Goal: Task Accomplishment & Management: Use online tool/utility

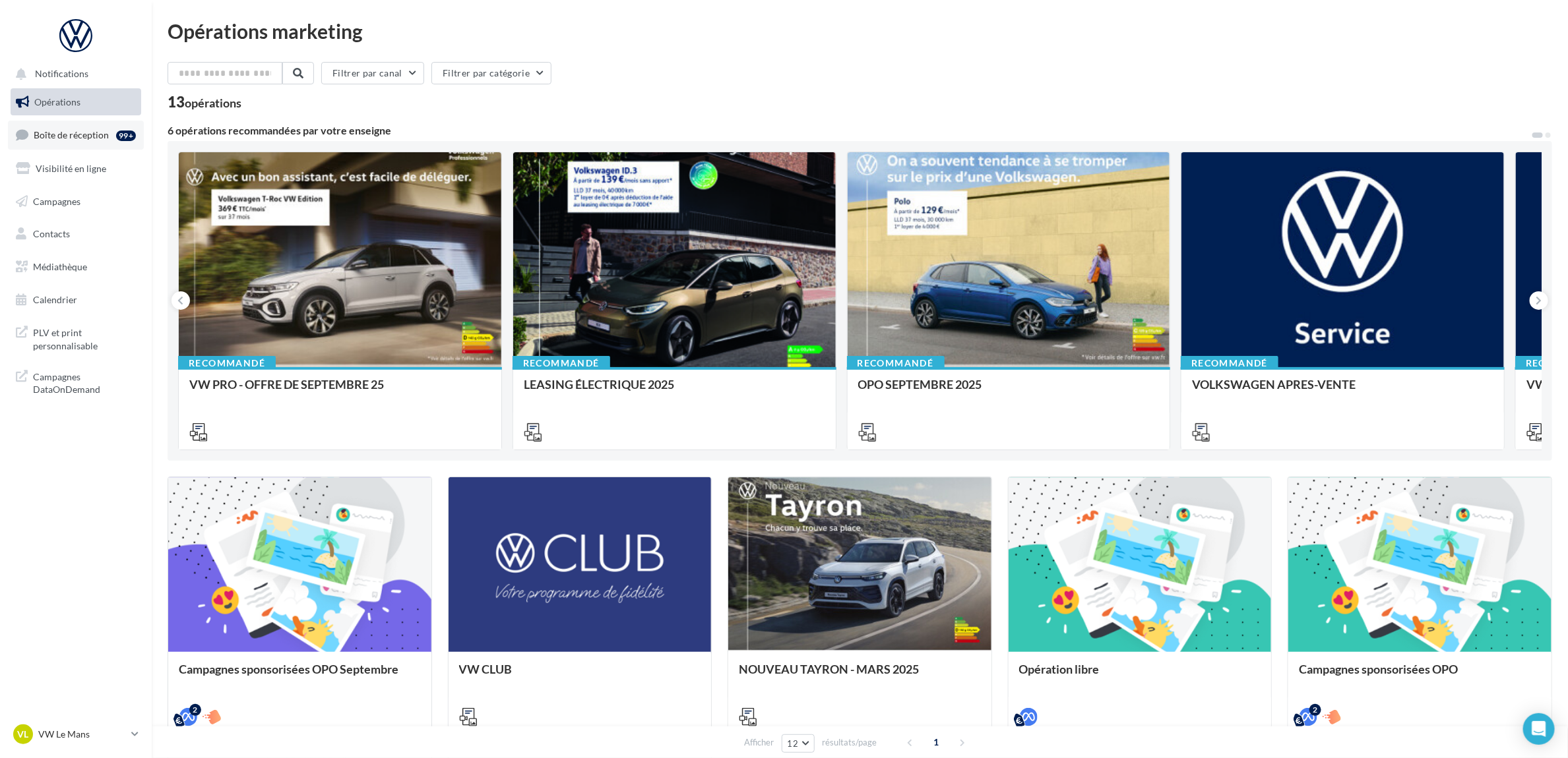
click at [76, 139] on span "Boîte de réception" at bounding box center [71, 135] width 75 height 11
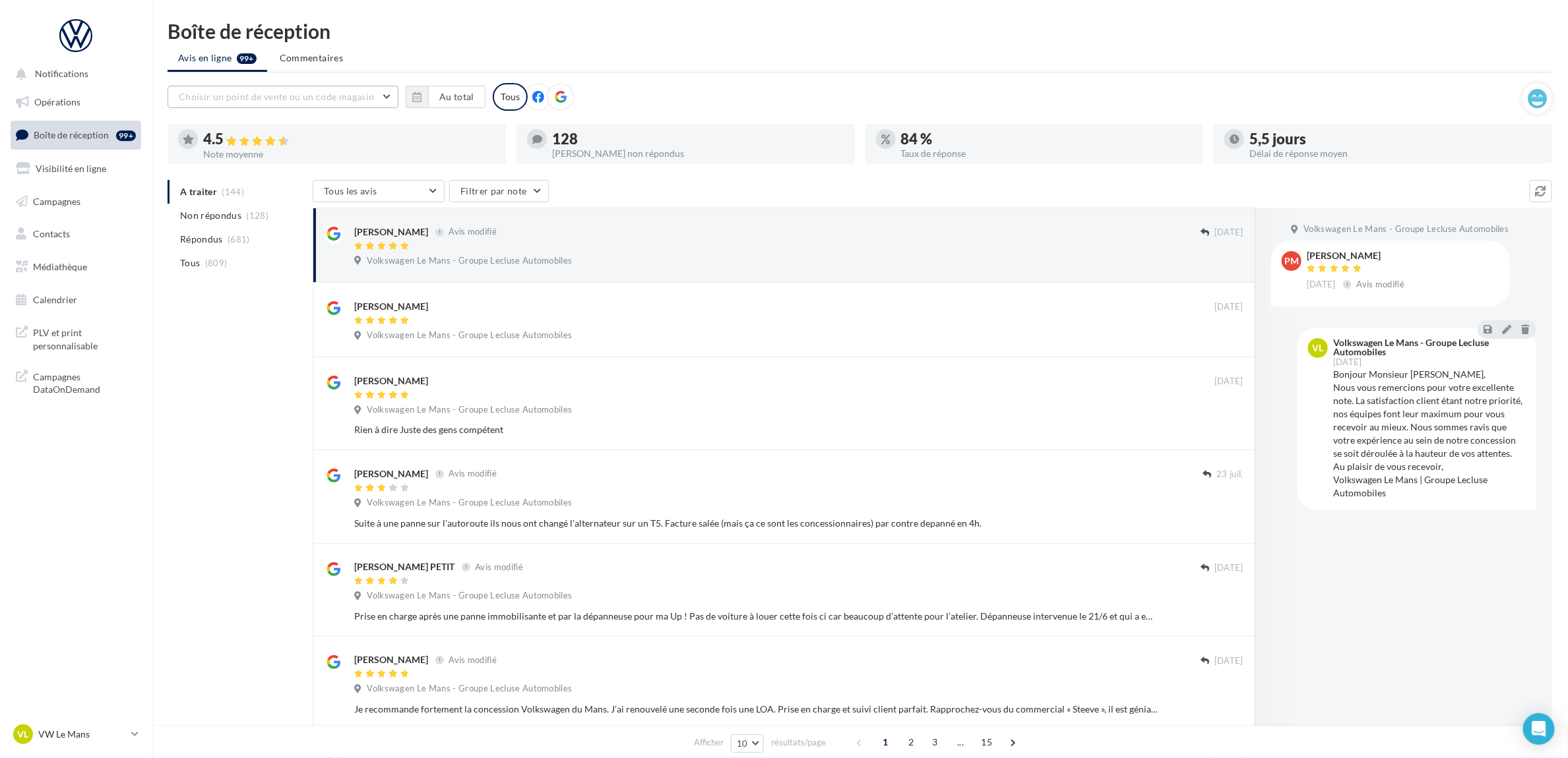
click at [388, 97] on button "Choisir un point de vente ou un code magasin" at bounding box center [283, 97] width 231 height 22
click at [444, 58] on ul "Avis en ligne 99+ Commentaires" at bounding box center [860, 59] width 1385 height 27
click at [455, 97] on button "Au total" at bounding box center [457, 97] width 57 height 22
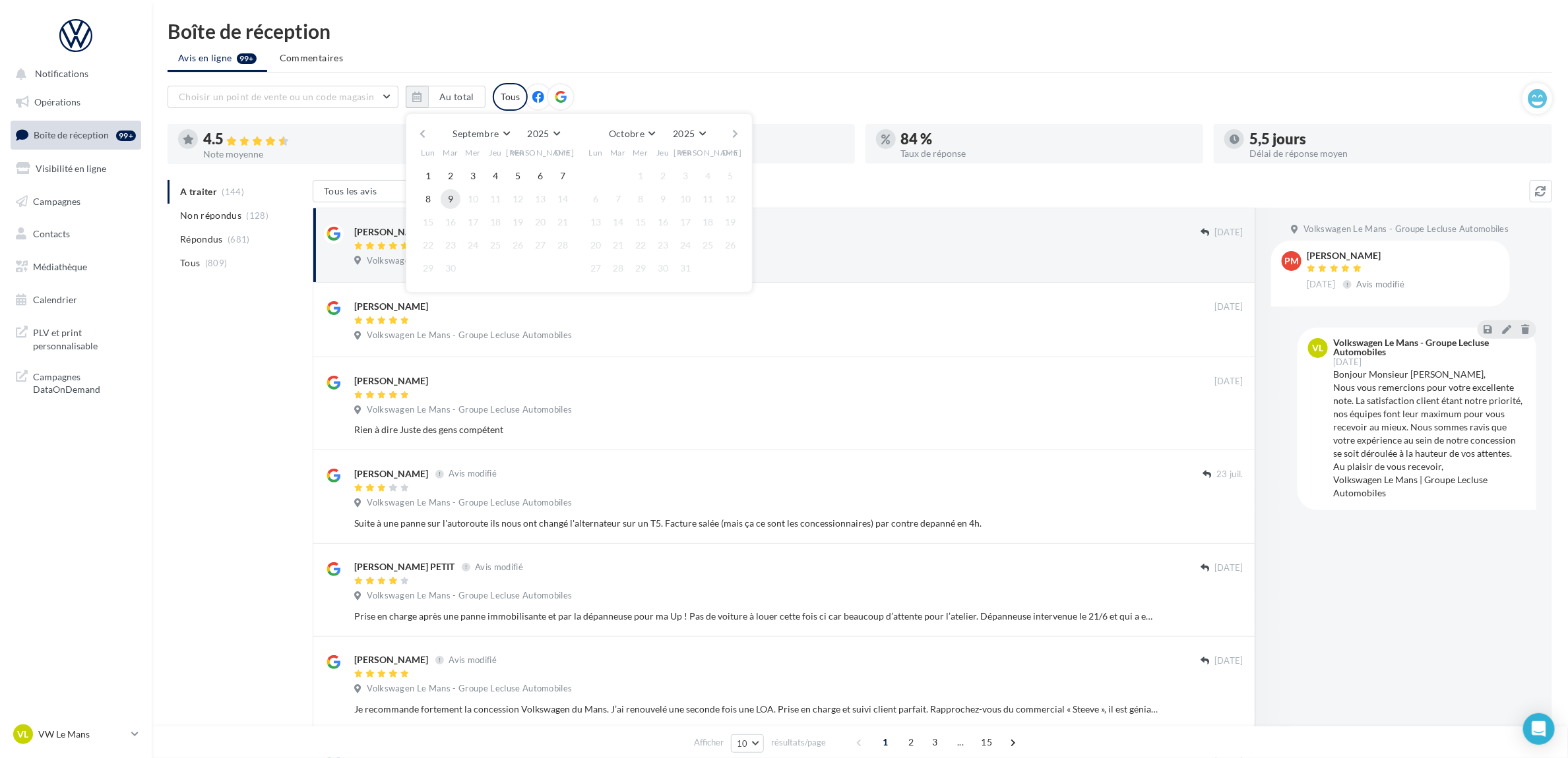
click at [449, 198] on button "9" at bounding box center [450, 199] width 20 height 20
click at [419, 135] on button "button" at bounding box center [422, 133] width 11 height 18
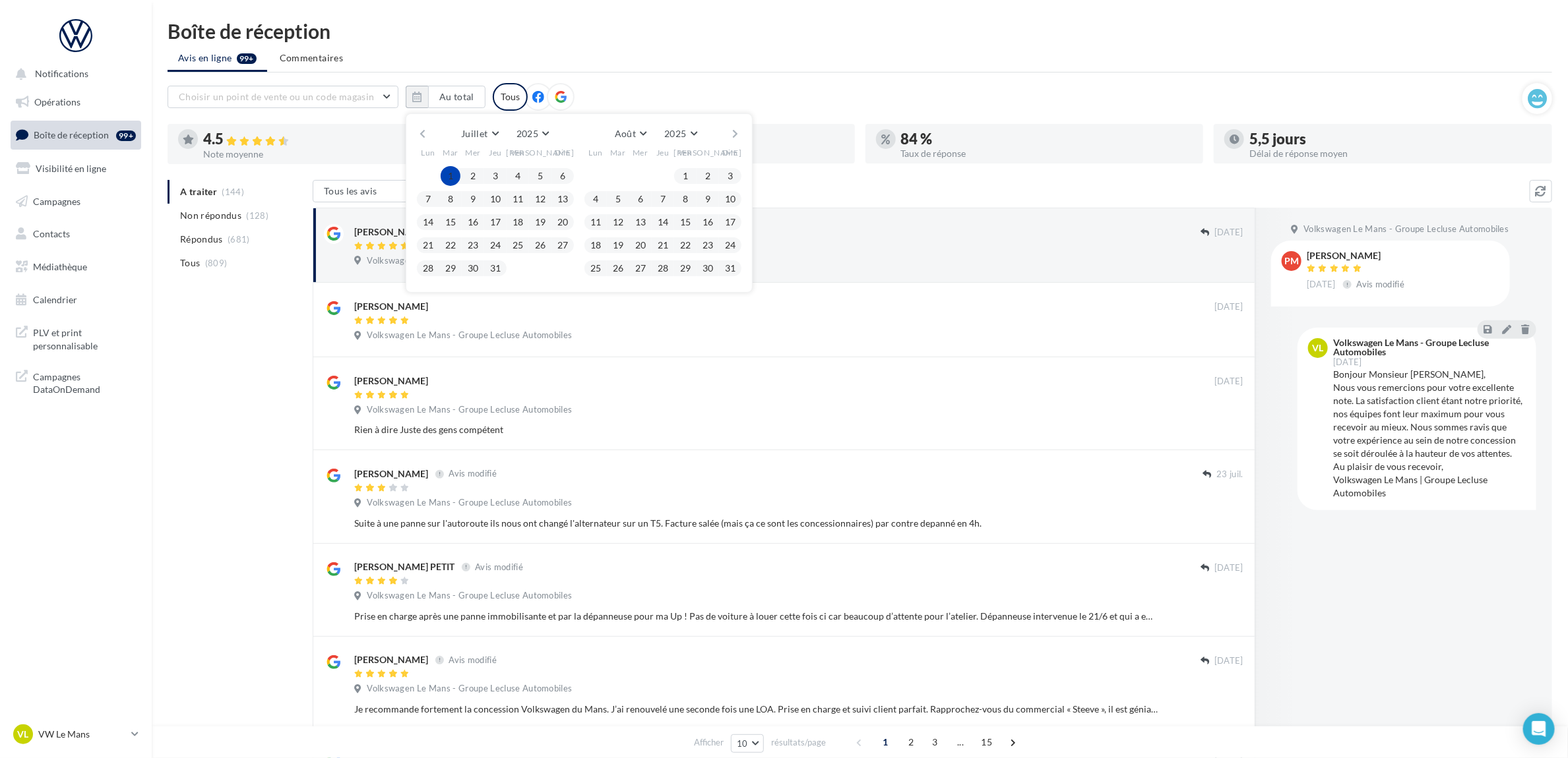
click at [452, 166] on button "1" at bounding box center [450, 176] width 20 height 20
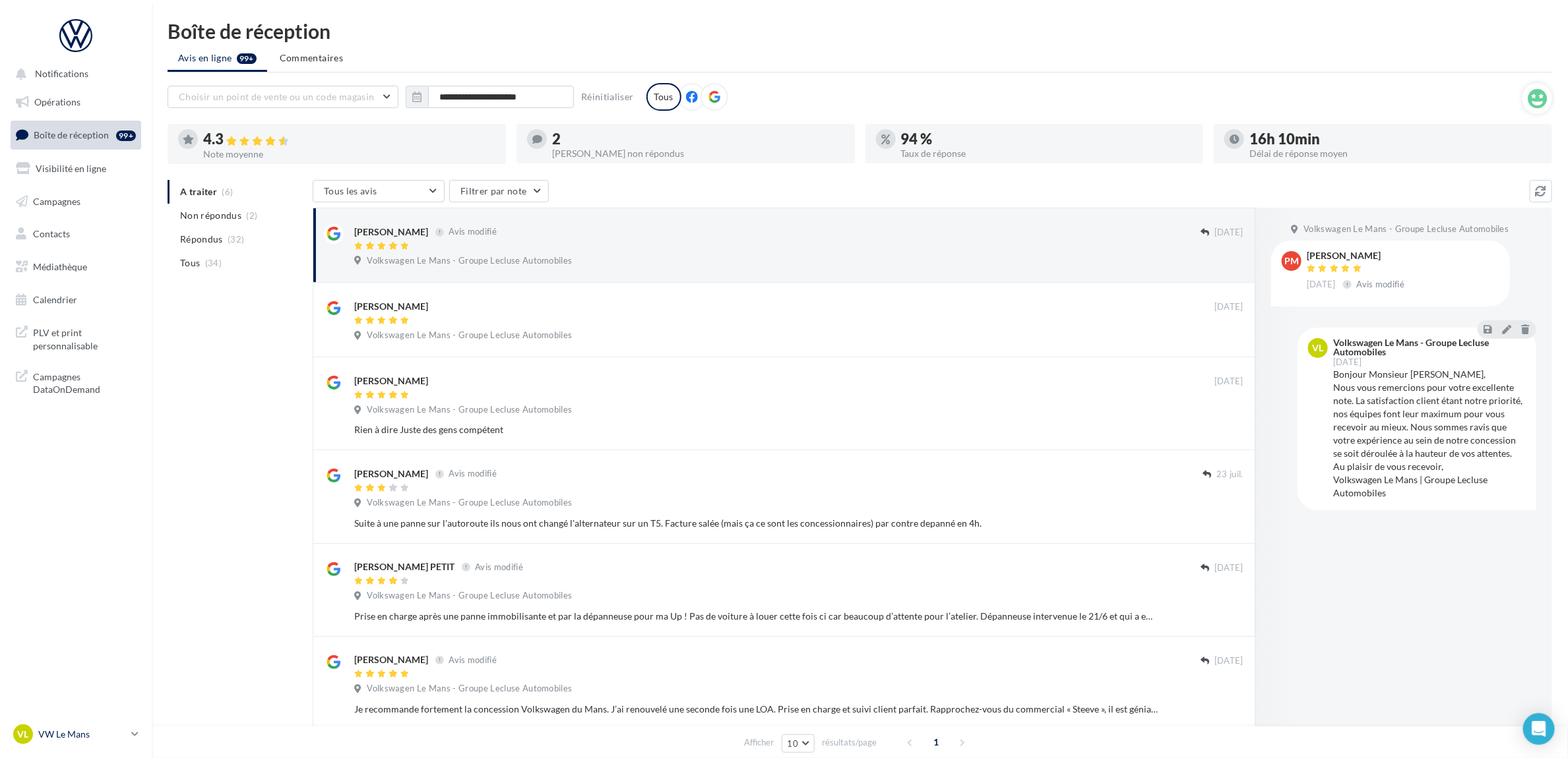
click at [120, 732] on p "VW Le Mans" at bounding box center [82, 734] width 88 height 13
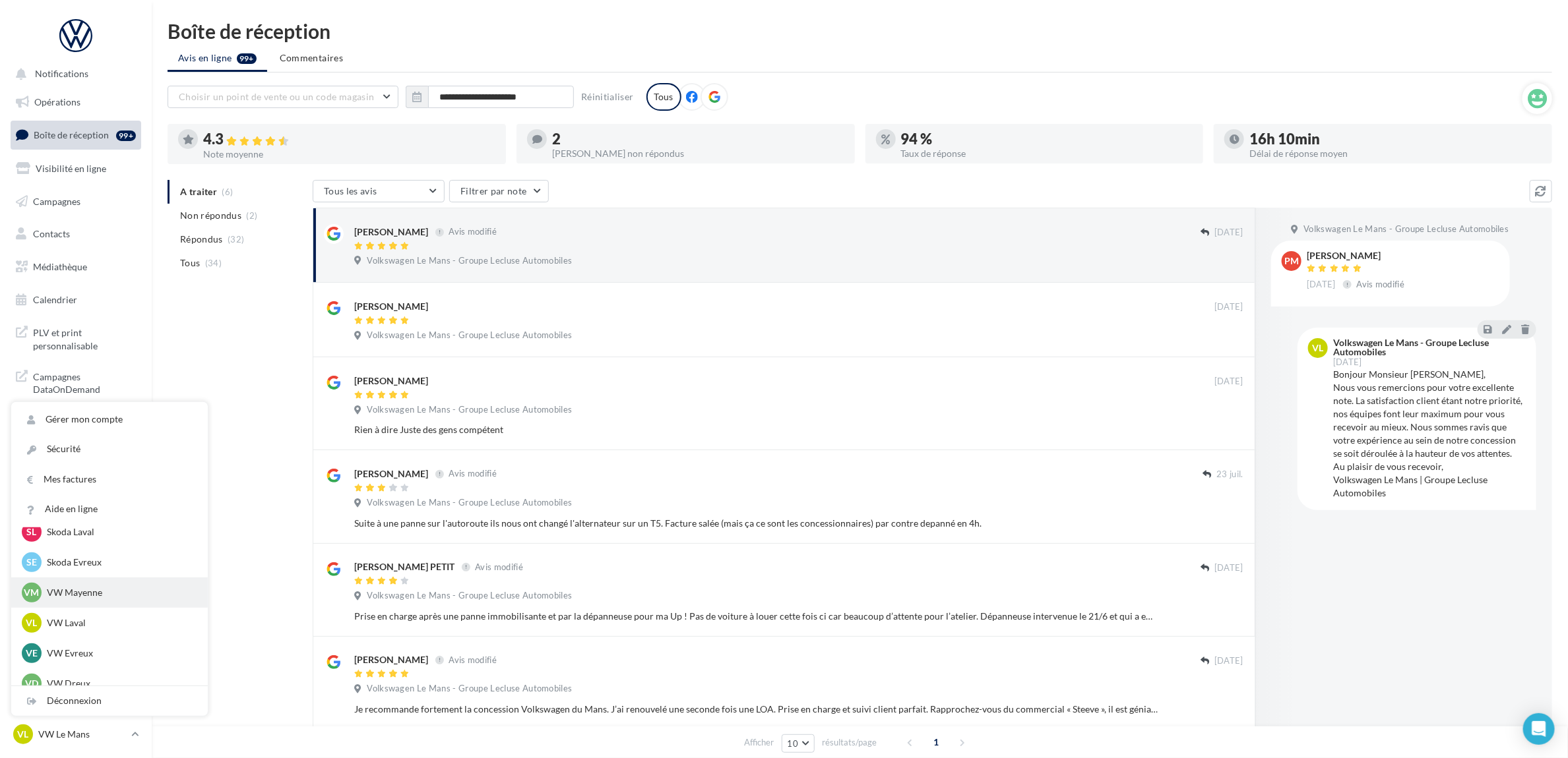
click at [99, 599] on div "VM VW Mayenne vw-may-ver" at bounding box center [110, 592] width 176 height 20
